Goal: Information Seeking & Learning: Learn about a topic

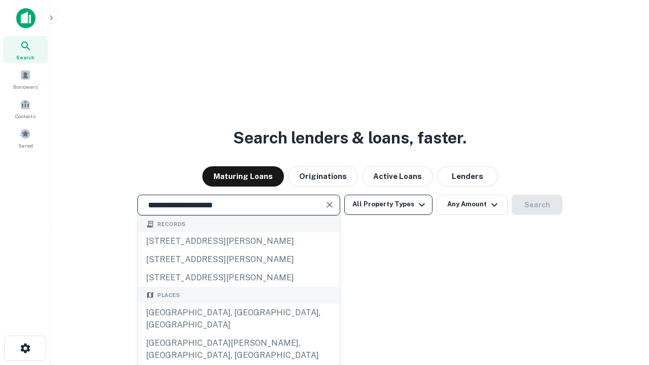
click at [238, 334] on div "[GEOGRAPHIC_DATA], [GEOGRAPHIC_DATA], [GEOGRAPHIC_DATA]" at bounding box center [239, 319] width 202 height 30
click at [388, 204] on button "All Property Types" at bounding box center [388, 205] width 88 height 20
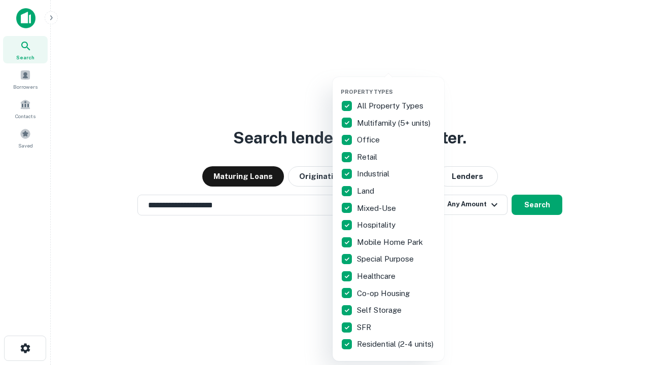
type input "**********"
click at [396, 85] on button "button" at bounding box center [397, 85] width 112 height 1
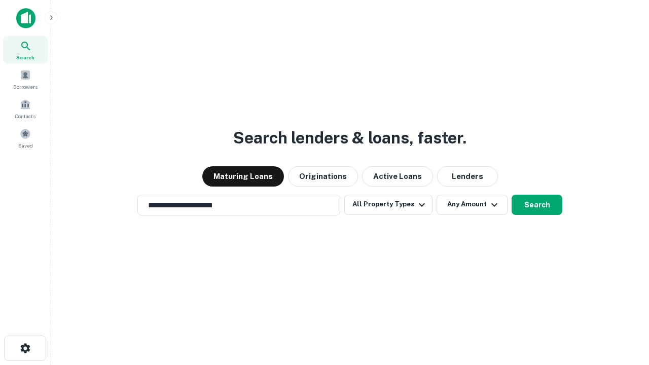
scroll to position [16, 0]
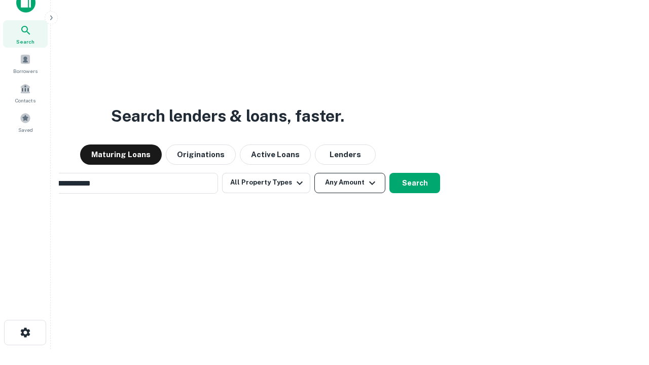
click at [314, 173] on button "Any Amount" at bounding box center [349, 183] width 71 height 20
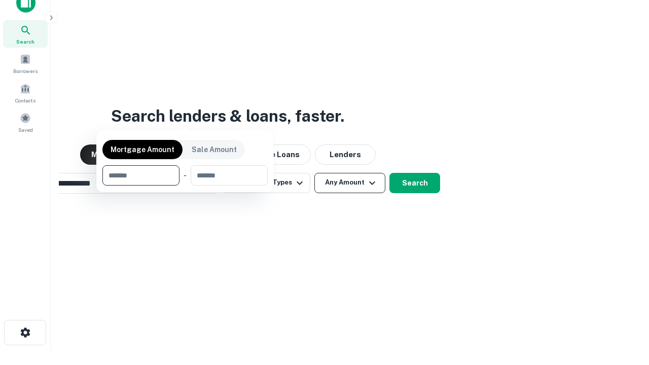
scroll to position [16, 0]
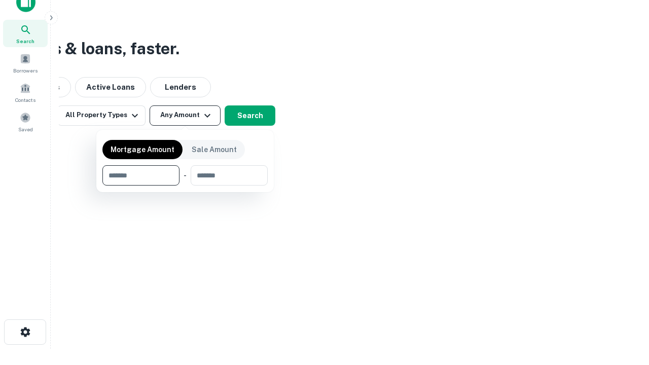
type input "*******"
click at [185, 185] on button "button" at bounding box center [184, 185] width 165 height 1
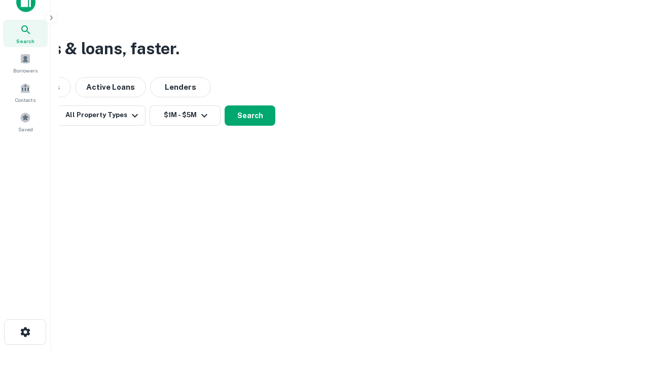
scroll to position [16, 0]
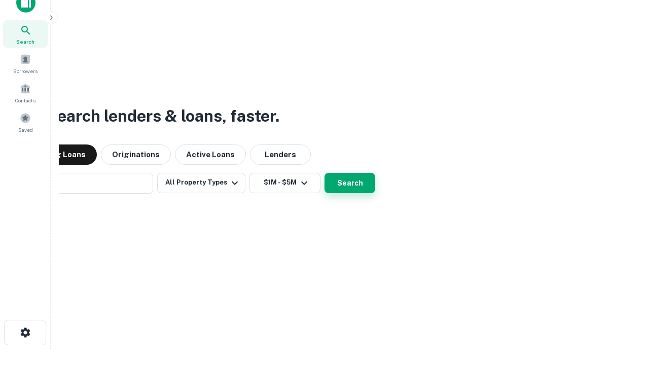
click at [324, 173] on button "Search" at bounding box center [349, 183] width 51 height 20
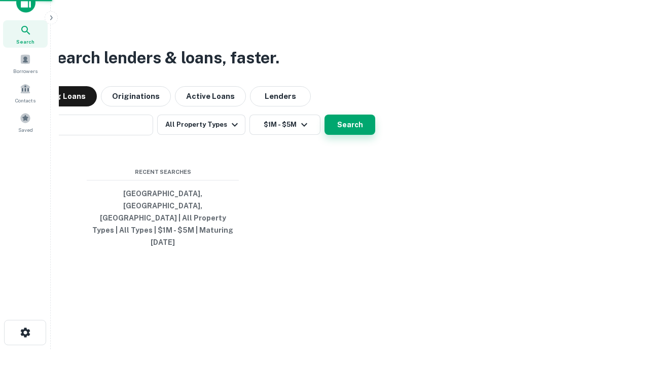
scroll to position [16, 0]
